Goal: Task Accomplishment & Management: Complete application form

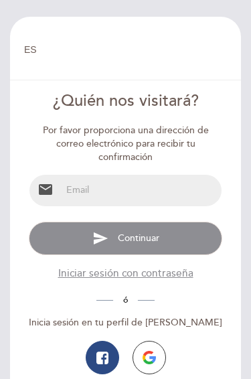
select select "es"
click at [106, 197] on input "email" at bounding box center [142, 190] width 160 height 31
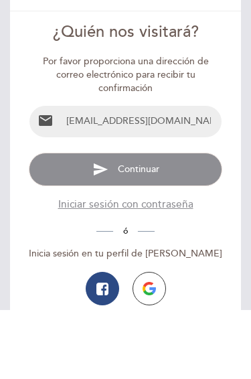
type input "[EMAIL_ADDRESS][DOMAIN_NAME]"
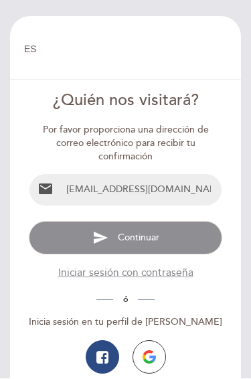
click at [182, 238] on button "send Continuar" at bounding box center [125, 238] width 193 height 33
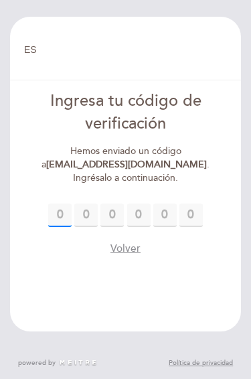
click at [60, 212] on input "text" at bounding box center [59, 215] width 23 height 23
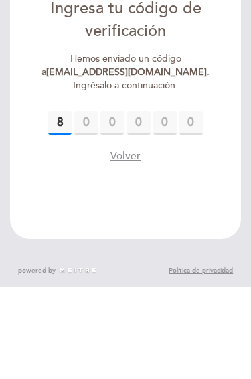
type input "8"
type input "1"
type input "5"
type input "7"
type input "6"
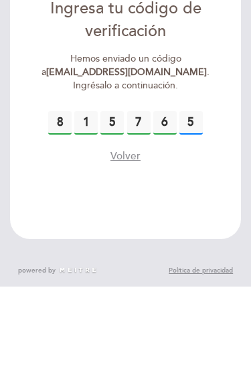
type input "5"
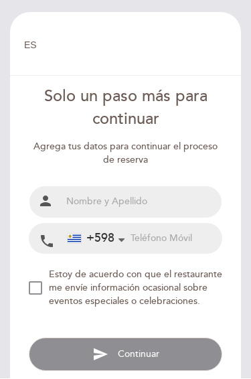
scroll to position [3, 0]
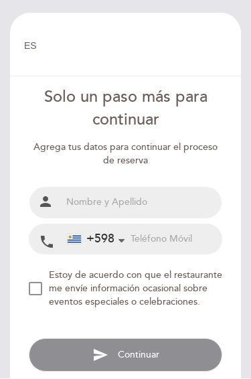
click at [169, 204] on input "text" at bounding box center [142, 202] width 160 height 31
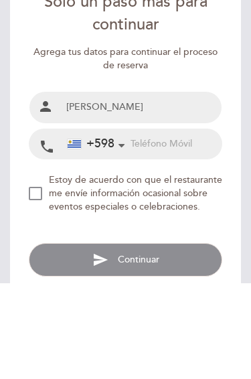
type input "[PERSON_NAME]"
click at [195, 225] on input "tel" at bounding box center [176, 239] width 91 height 29
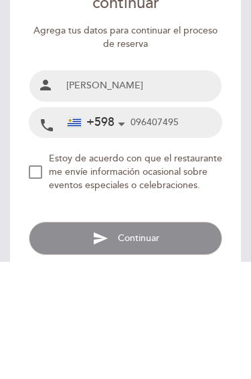
type input "096407495"
click at [42, 283] on div "NEW_MODAL_AGREE_RESTAURANT_SEND_OCCASIONAL_INFO" at bounding box center [35, 289] width 13 height 13
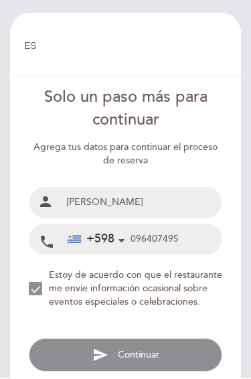
click at [146, 349] on span "Continuar" at bounding box center [139, 354] width 42 height 11
